Goal: Find specific page/section: Find specific page/section

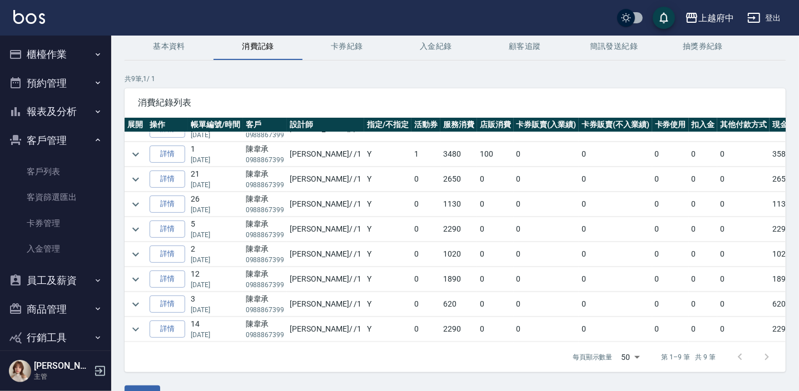
scroll to position [75, 0]
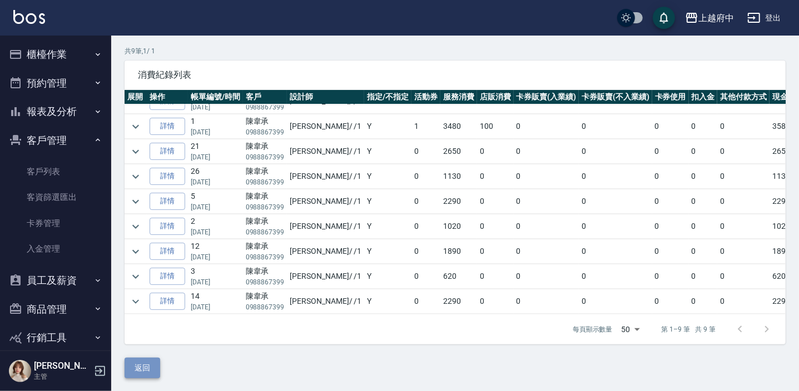
click at [146, 371] on button "返回" at bounding box center [143, 368] width 36 height 21
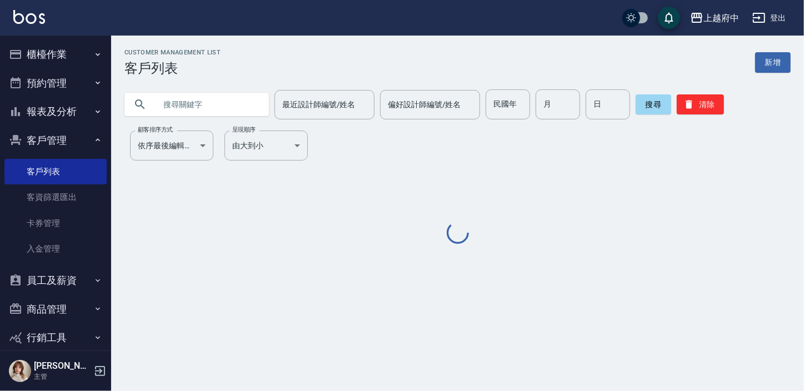
click at [195, 102] on input "text" at bounding box center [208, 105] width 105 height 30
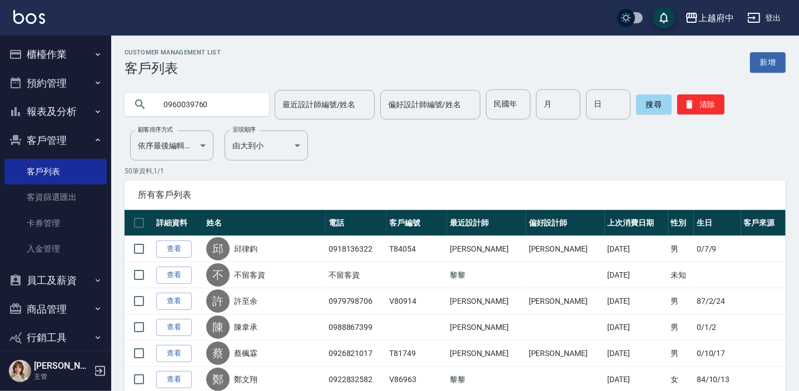
type input "0960039760"
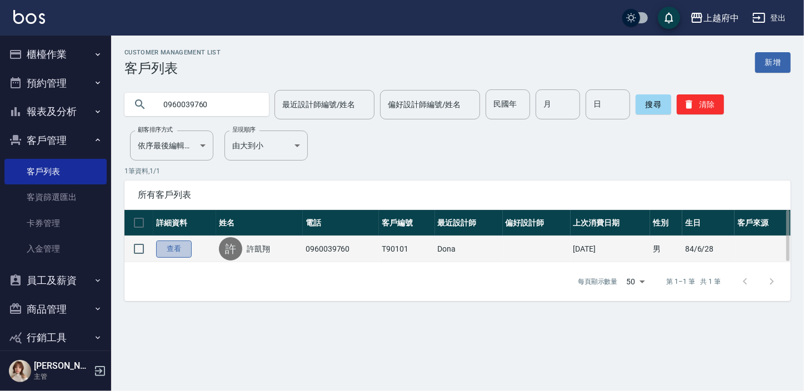
click at [181, 244] on link "查看" at bounding box center [174, 249] width 36 height 17
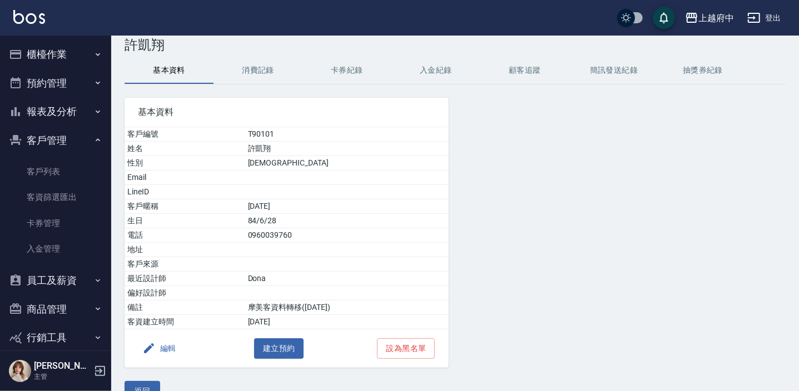
scroll to position [46, 0]
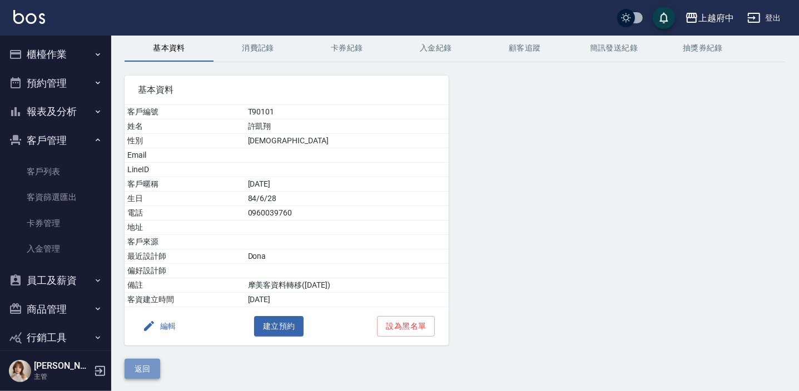
click at [141, 372] on button "返回" at bounding box center [143, 369] width 36 height 21
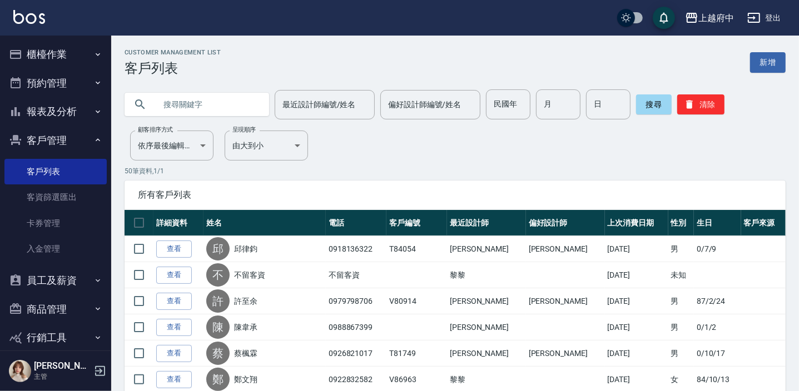
click at [222, 111] on input "text" at bounding box center [208, 105] width 105 height 30
type input "[PERSON_NAME]"
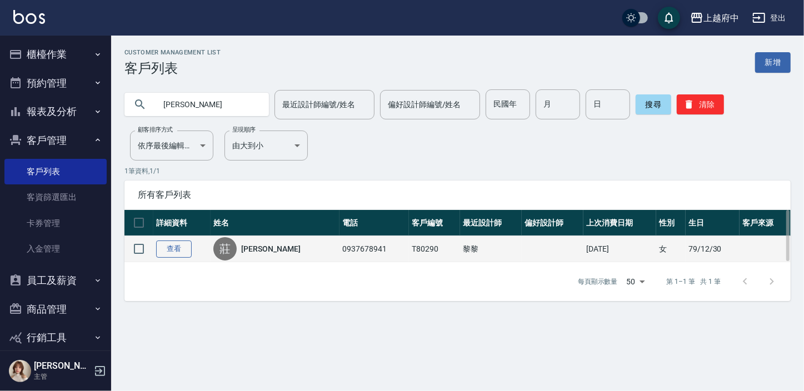
click at [183, 249] on link "查看" at bounding box center [174, 249] width 36 height 17
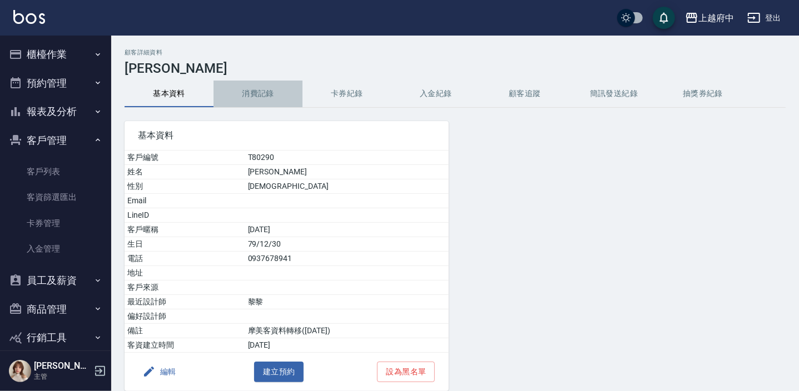
click at [255, 96] on button "消費記錄" at bounding box center [257, 94] width 89 height 27
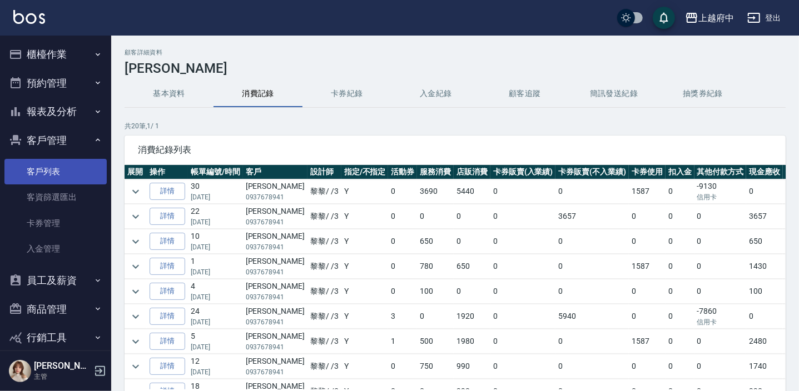
click at [53, 162] on link "客戶列表" at bounding box center [55, 172] width 102 height 26
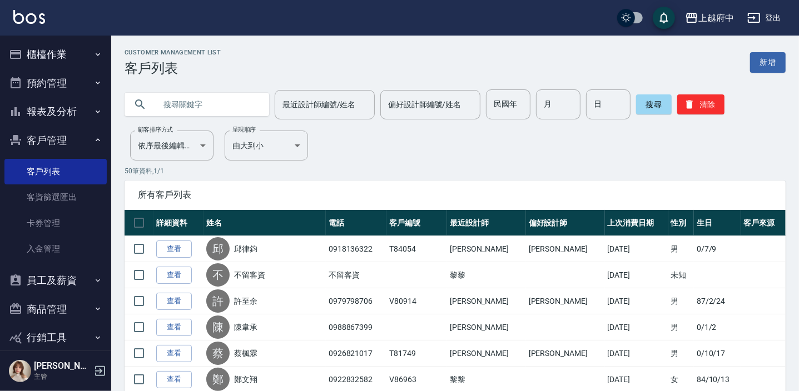
click at [222, 96] on input "text" at bounding box center [208, 105] width 105 height 30
type input "0935345791"
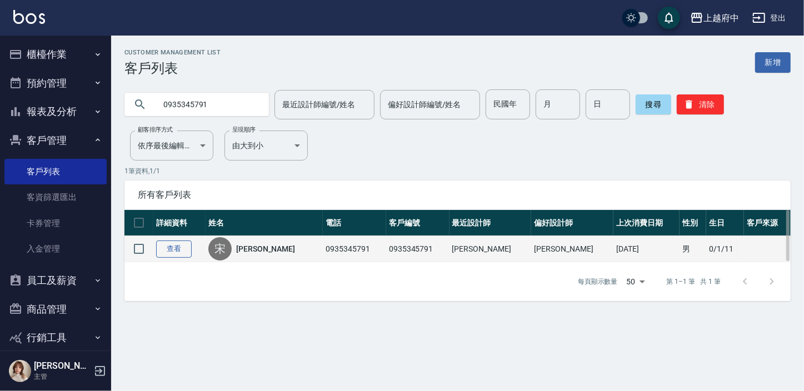
click at [168, 249] on link "查看" at bounding box center [174, 249] width 36 height 17
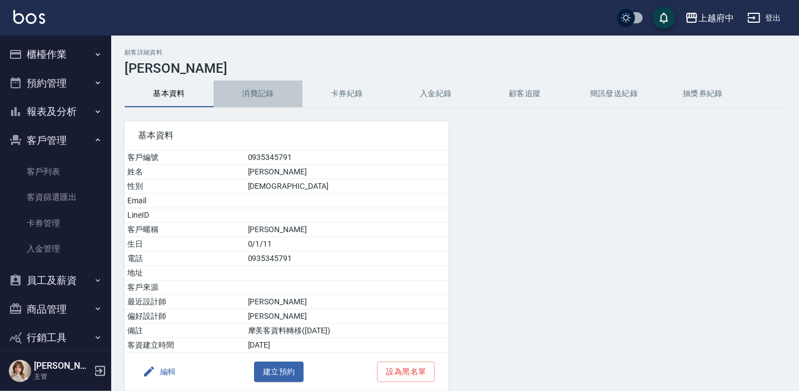
click at [251, 82] on button "消費記錄" at bounding box center [257, 94] width 89 height 27
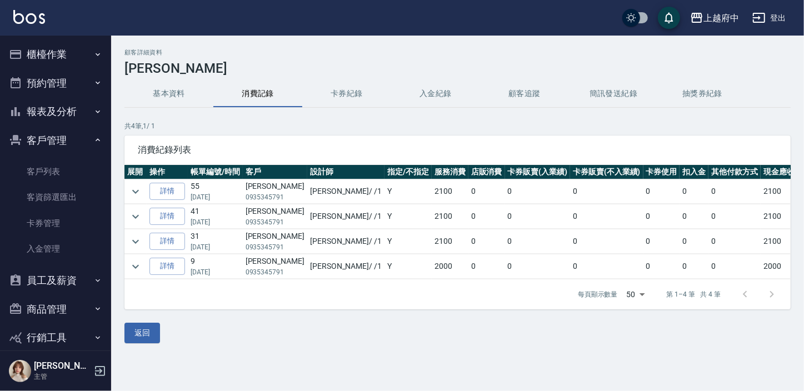
drag, startPoint x: 43, startPoint y: 162, endPoint x: 154, endPoint y: 0, distance: 196.5
click at [43, 162] on link "客戶列表" at bounding box center [55, 172] width 102 height 26
